Goal: Entertainment & Leisure: Browse casually

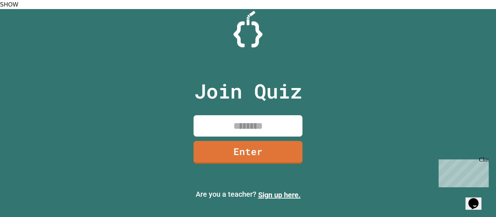
click at [225, 121] on input at bounding box center [247, 125] width 109 height 21
type input "********"
click at [273, 148] on link "Enter" at bounding box center [247, 152] width 109 height 23
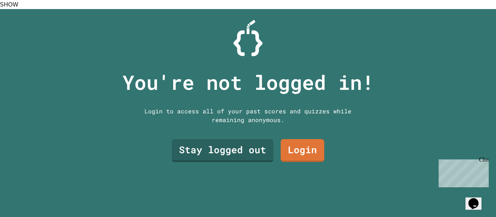
click at [259, 143] on link "Stay logged out" at bounding box center [223, 150] width 102 height 23
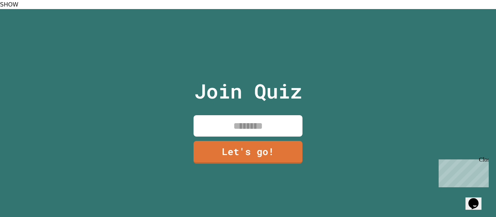
click at [284, 122] on input at bounding box center [247, 125] width 109 height 21
type input "******"
click at [280, 146] on link "Let's go!" at bounding box center [247, 152] width 109 height 23
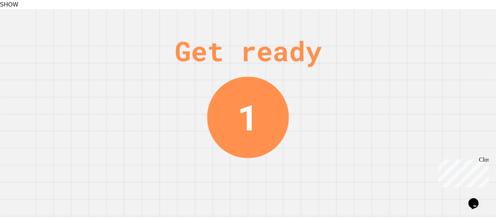
click at [485, 160] on div "Close" at bounding box center [483, 161] width 9 height 9
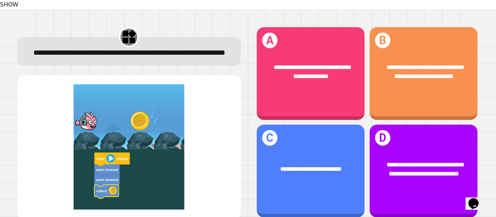
click at [415, 162] on span "**********" at bounding box center [425, 169] width 76 height 15
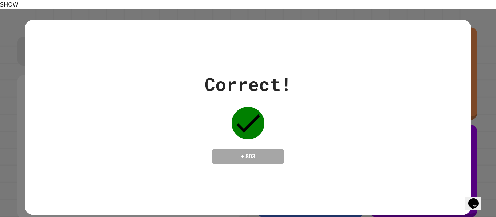
click at [347, 182] on div "Correct! + 803" at bounding box center [248, 118] width 446 height 196
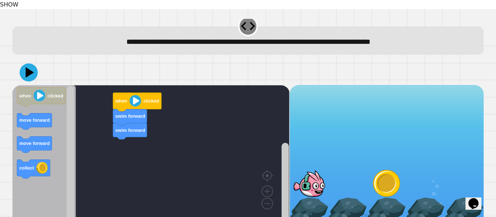
scroll to position [9, 0]
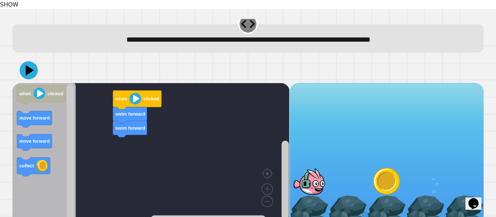
click at [26, 66] on icon at bounding box center [29, 70] width 18 height 18
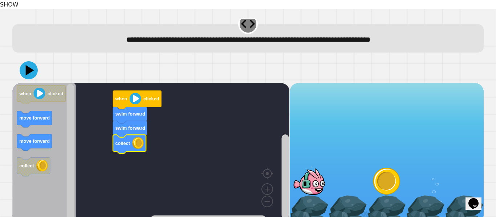
click at [24, 66] on icon at bounding box center [29, 70] width 18 height 18
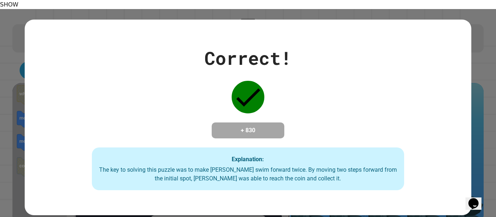
click at [177, 186] on div "Correct! + 830 Explanation: The key to solving this puzzle was to make [PERSON_…" at bounding box center [248, 118] width 446 height 196
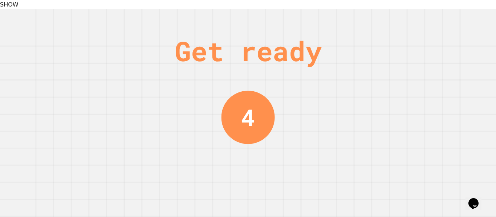
scroll to position [0, 0]
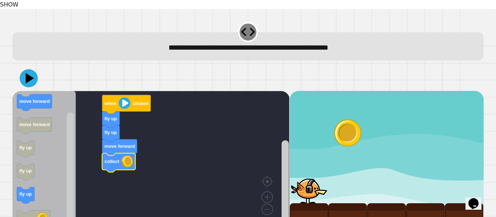
click at [32, 71] on icon at bounding box center [29, 78] width 18 height 18
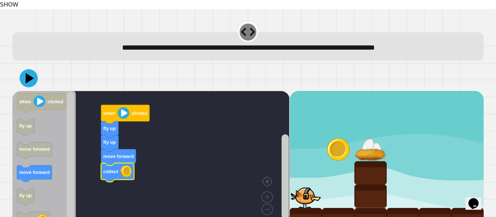
click at [32, 77] on button at bounding box center [29, 78] width 18 height 18
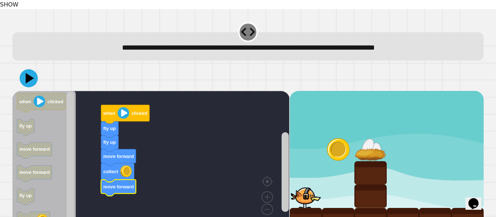
click at [33, 73] on icon at bounding box center [29, 78] width 18 height 18
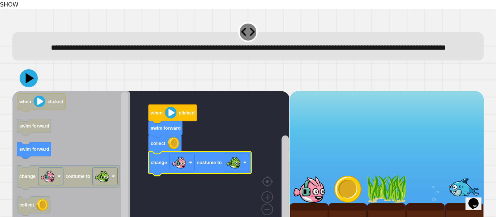
click at [27, 86] on icon at bounding box center [29, 78] width 18 height 18
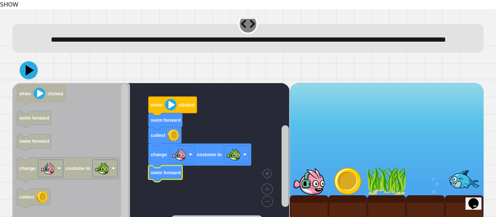
scroll to position [20, 0]
click at [24, 61] on icon at bounding box center [29, 70] width 18 height 18
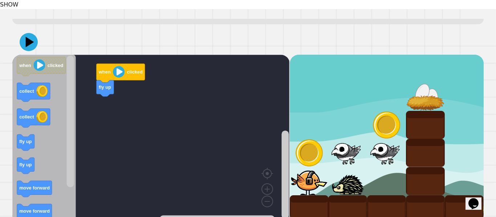
scroll to position [43, 0]
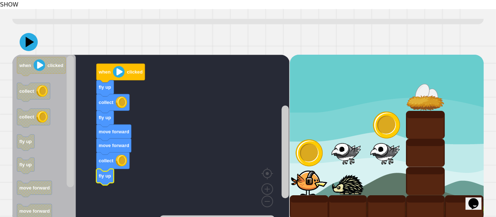
click at [28, 42] on icon at bounding box center [29, 42] width 18 height 18
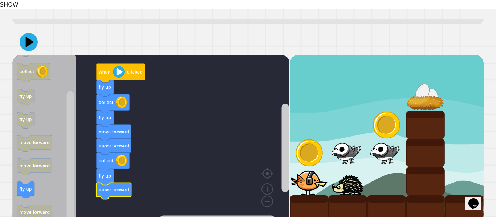
click at [27, 42] on icon at bounding box center [30, 42] width 8 height 11
